Goal: Information Seeking & Learning: Check status

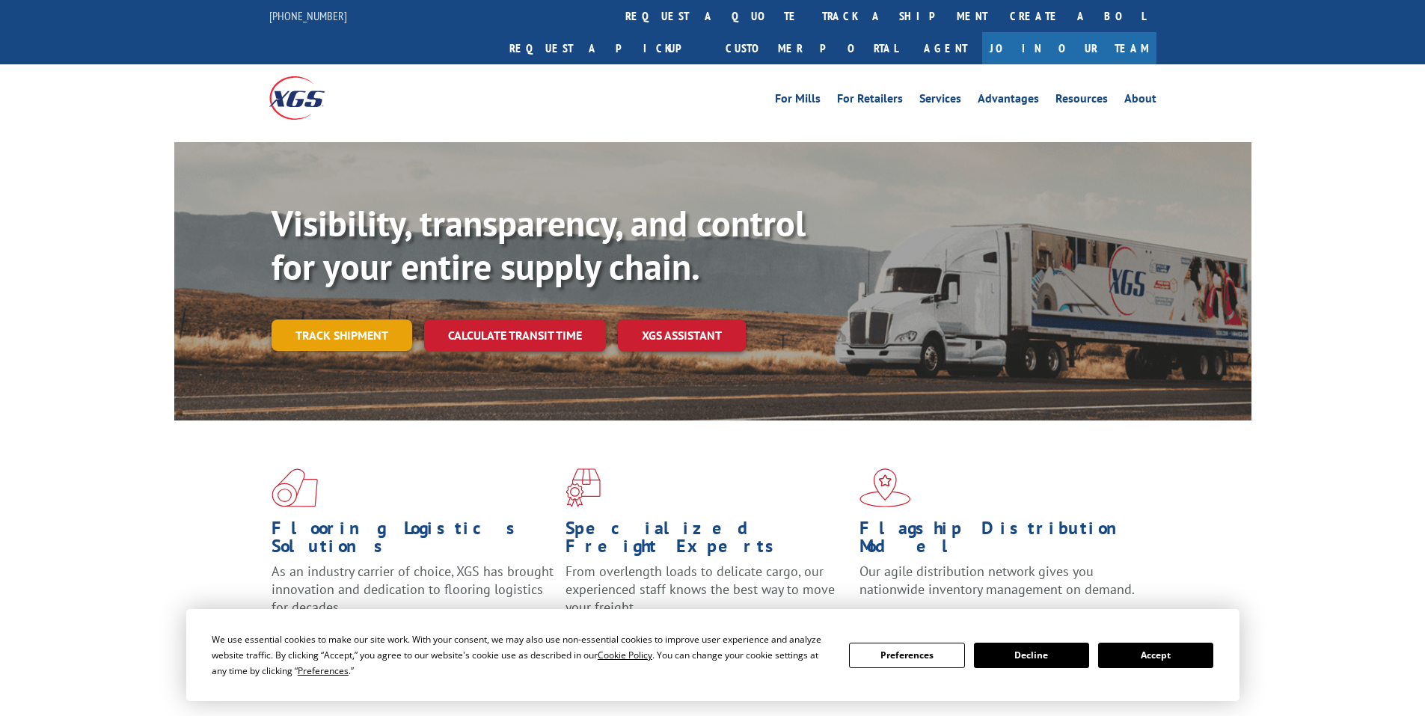
click at [349, 319] on link "Track shipment" at bounding box center [342, 334] width 141 height 31
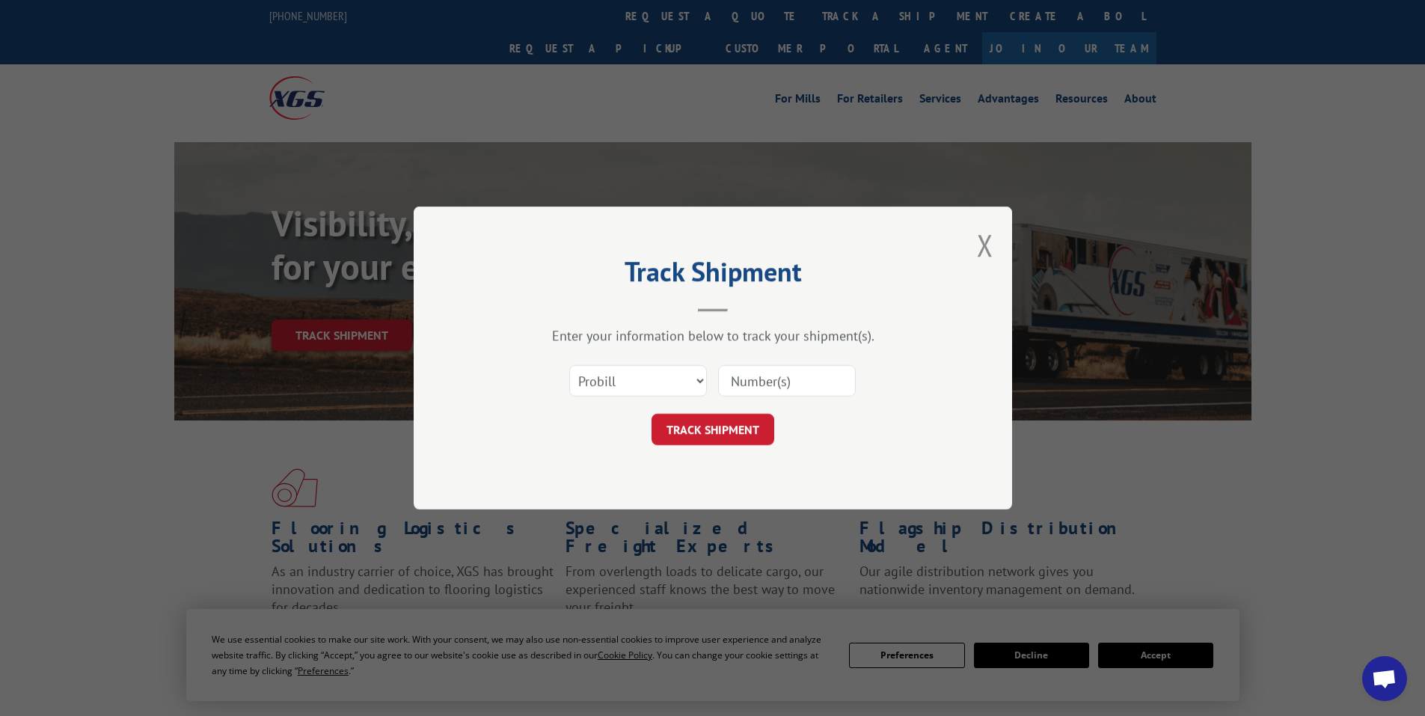
click at [744, 375] on input at bounding box center [787, 380] width 138 height 31
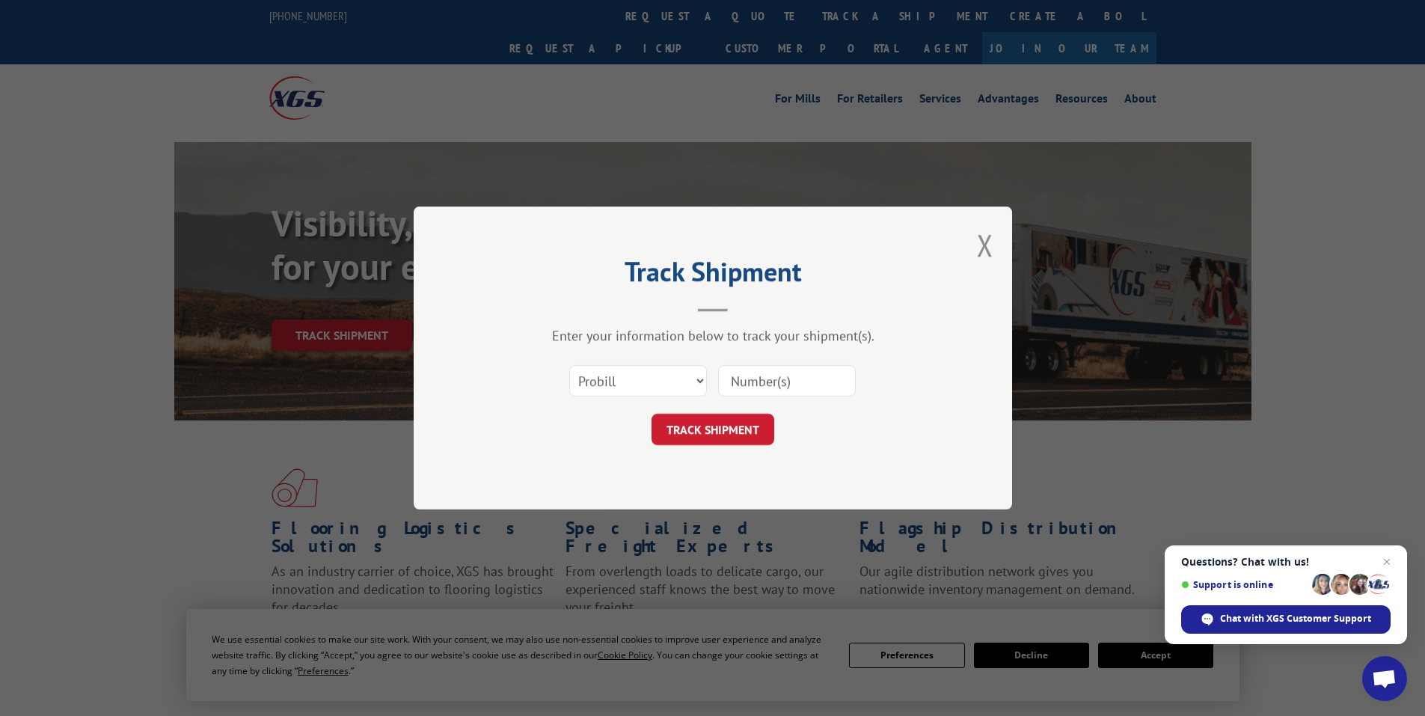
paste input "17524302"
type input "17524302"
click at [721, 429] on button "TRACK SHIPMENT" at bounding box center [713, 429] width 123 height 31
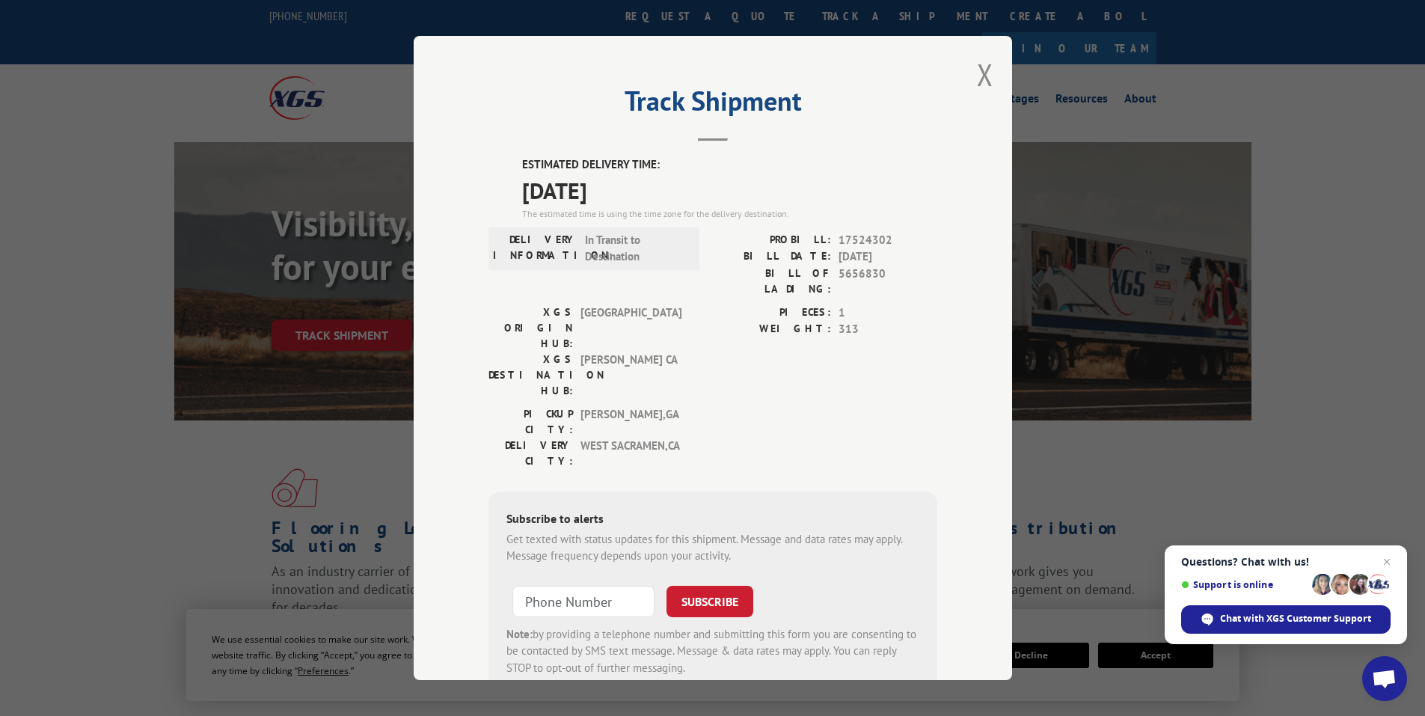
drag, startPoint x: 512, startPoint y: 158, endPoint x: 678, endPoint y: 202, distance: 171.1
click at [678, 202] on div "ESTIMATED DELIVERY TIME: [DATE] The estimated time is using the time zone for t…" at bounding box center [713, 425] width 449 height 538
copy div "ESTIMATED DELIVERY TIME: [DATE]"
click at [979, 71] on button "Close modal" at bounding box center [985, 75] width 16 height 40
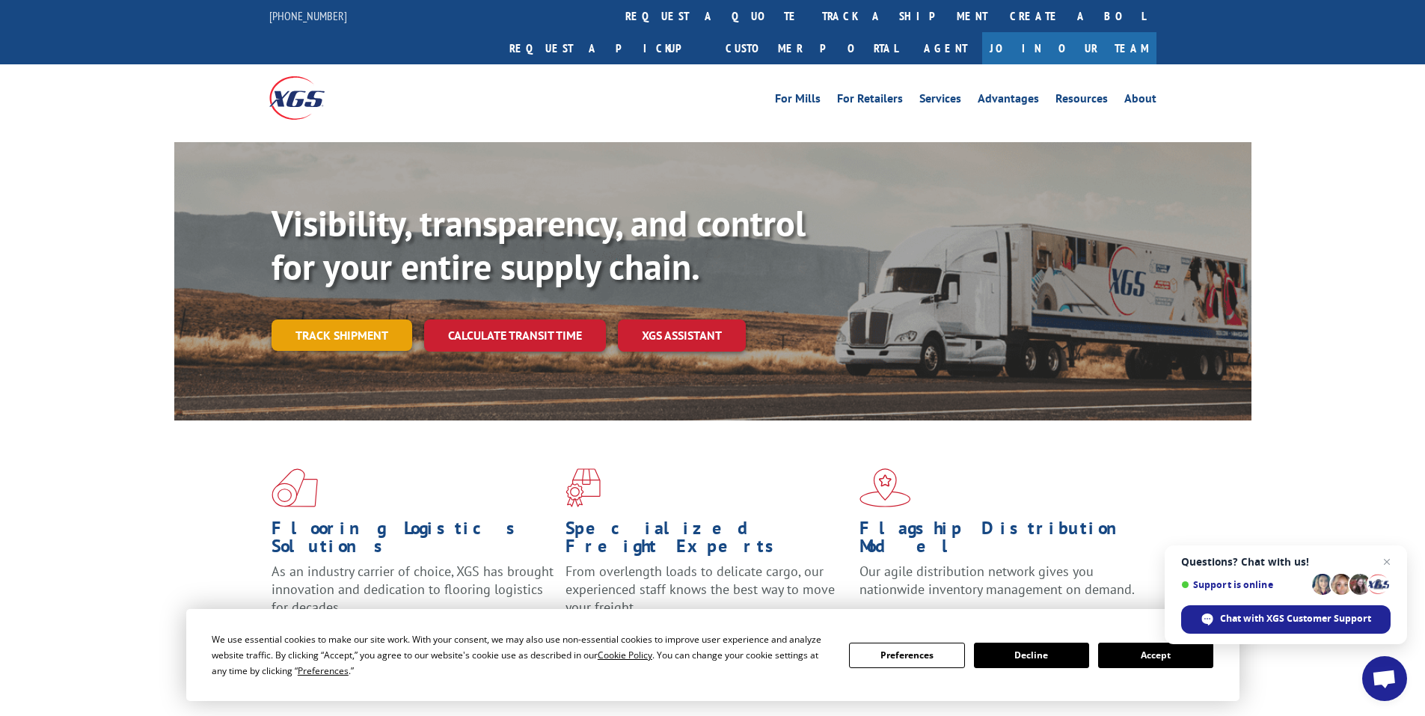
click at [343, 319] on link "Track shipment" at bounding box center [342, 334] width 141 height 31
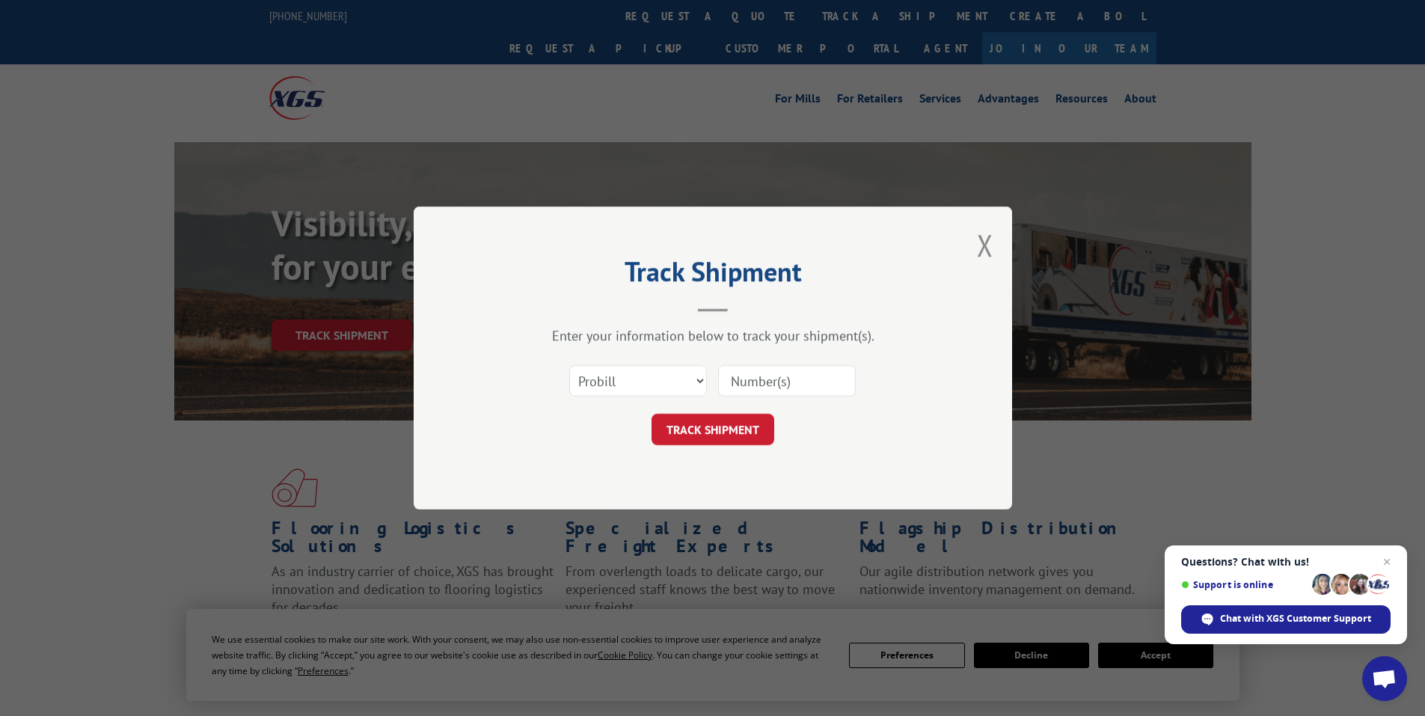
click at [760, 379] on input at bounding box center [787, 380] width 138 height 31
paste input "17640493"
type input "17640493"
click at [719, 430] on button "TRACK SHIPMENT" at bounding box center [713, 429] width 123 height 31
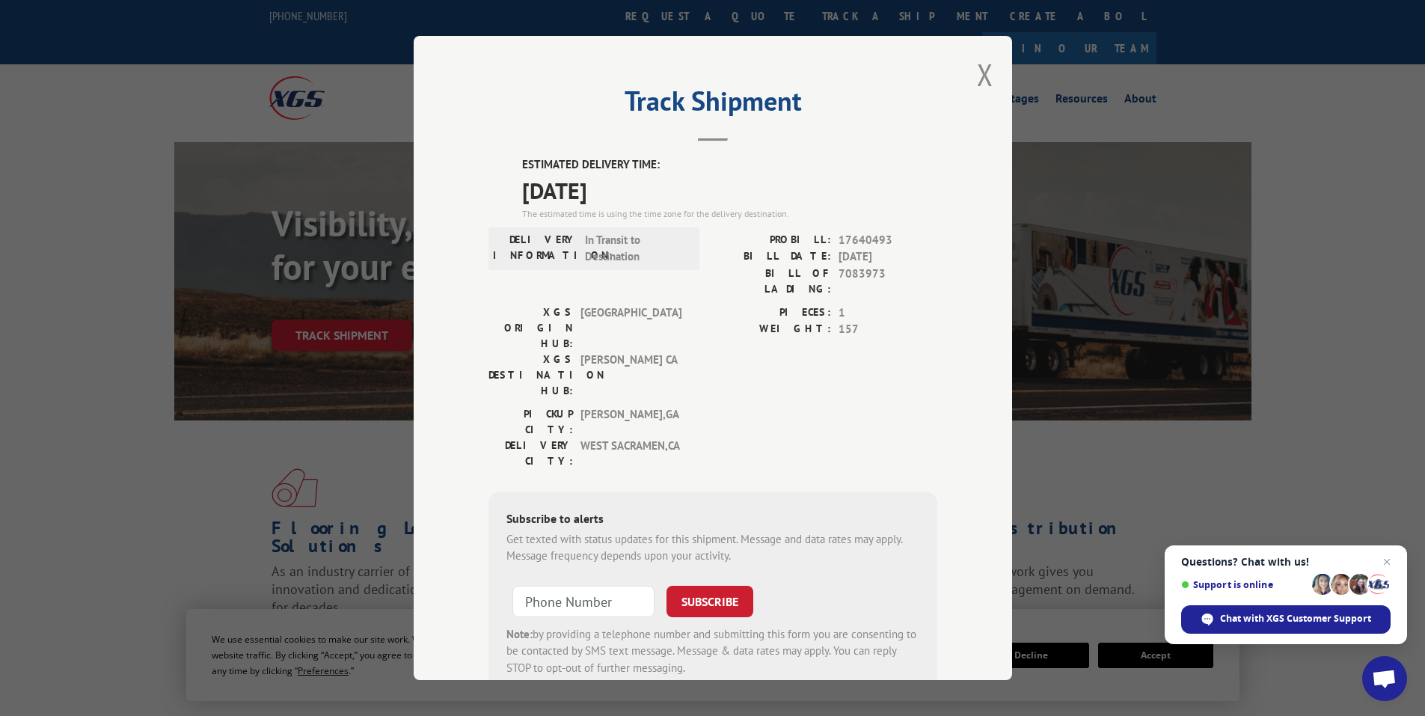
drag, startPoint x: 512, startPoint y: 152, endPoint x: 582, endPoint y: 180, distance: 74.9
click at [666, 185] on div "Track Shipment ESTIMATED DELIVERY TIME: 10/17/2025 The estimated time is using …" at bounding box center [713, 358] width 599 height 644
copy div "ESTIMATED DELIVERY TIME: 10/17/2025"
